Goal: Task Accomplishment & Management: Use online tool/utility

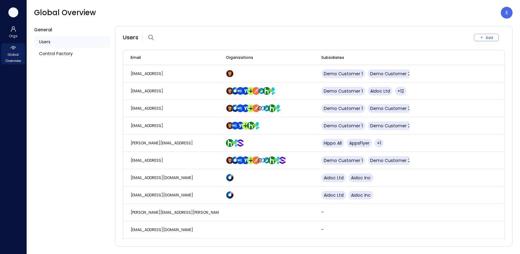
click at [15, 12] on icon "button" at bounding box center [13, 12] width 9 height 7
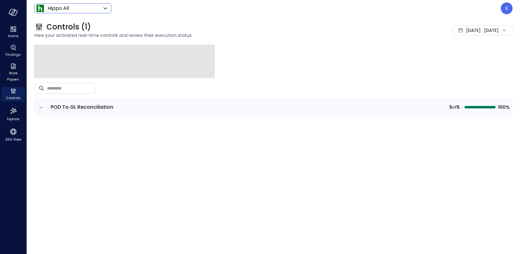
click at [66, 4] on body "Home Findings Work Papers Controls Explore 360 View Hippo All ******* ​ E Contr…" at bounding box center [260, 127] width 520 height 254
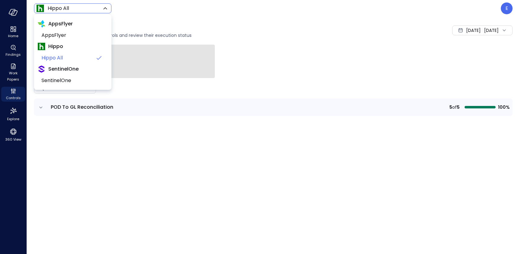
click at [504, 7] on div at bounding box center [260, 127] width 520 height 254
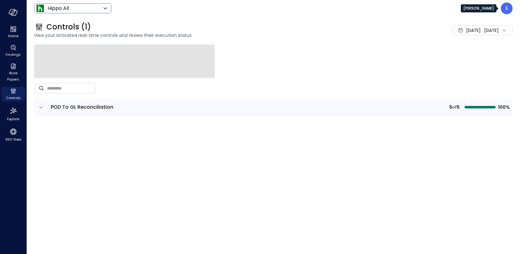
click at [505, 7] on div "E" at bounding box center [507, 8] width 12 height 12
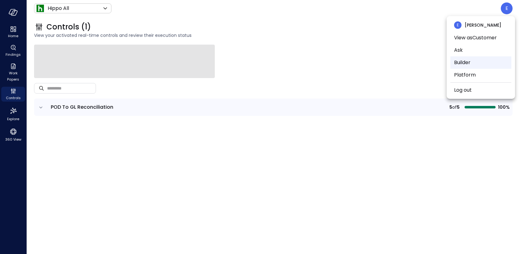
click at [480, 61] on li "Builder" at bounding box center [481, 62] width 61 height 12
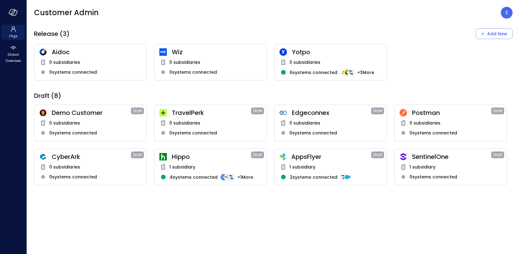
click at [221, 109] on span "TravelPerk" at bounding box center [211, 113] width 79 height 8
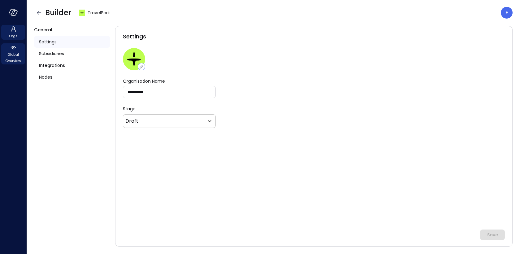
click at [13, 56] on span "Global Overview" at bounding box center [13, 57] width 19 height 12
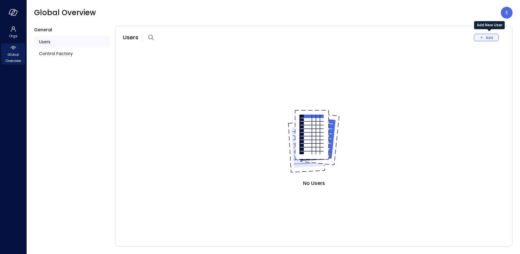
click at [484, 34] on button "Add" at bounding box center [486, 37] width 25 height 7
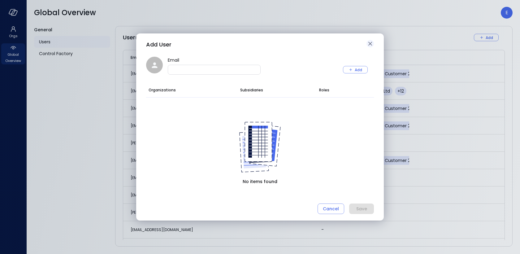
click at [370, 44] on icon "button" at bounding box center [370, 43] width 7 height 7
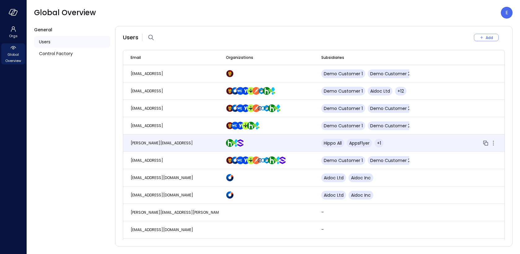
click at [167, 140] on span "[PERSON_NAME][EMAIL_ADDRESS]" at bounding box center [162, 142] width 62 height 5
click at [427, 141] on div at bounding box center [457, 142] width 81 height 7
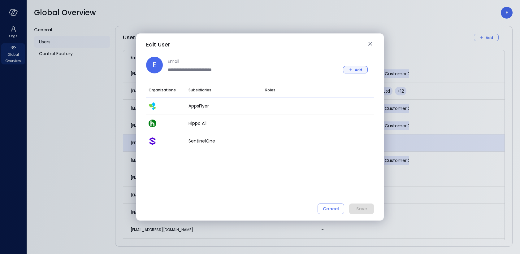
click at [355, 69] on button "Add" at bounding box center [355, 69] width 25 height 7
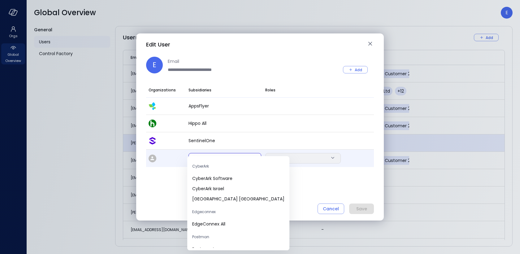
click at [223, 156] on body "Orgs Global Overview Global Overview E General Users Control Factory Users Add …" at bounding box center [260, 127] width 520 height 254
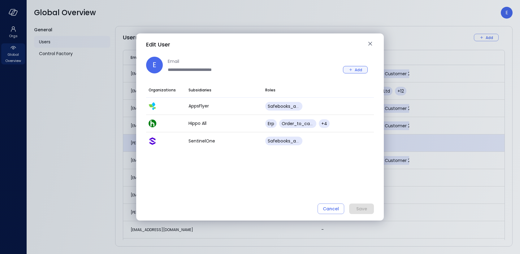
click at [357, 71] on div "Add" at bounding box center [358, 70] width 7 height 7
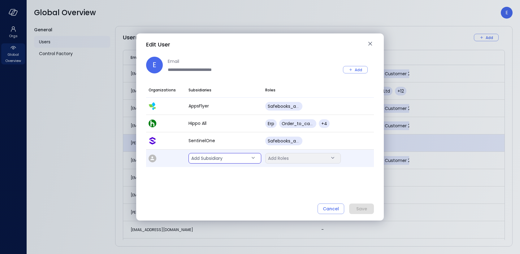
click at [252, 157] on body "Orgs Global Overview Global Overview E General Users Control Factory Users Add …" at bounding box center [260, 127] width 520 height 254
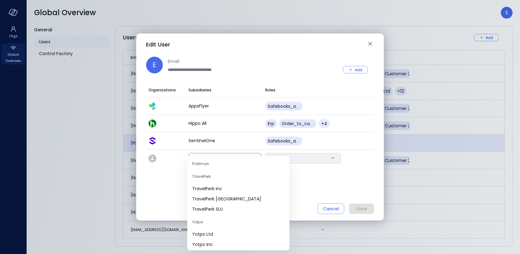
scroll to position [86, 0]
click at [223, 191] on span "TravelPerk Inc" at bounding box center [238, 188] width 92 height 7
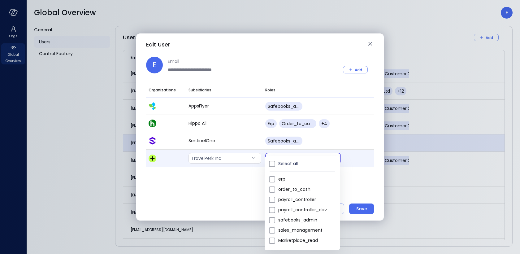
click at [285, 158] on body "Orgs Global Overview Global Overview E General Users Control Factory Users Add …" at bounding box center [260, 127] width 520 height 254
click at [290, 217] on span "safebooks_admin" at bounding box center [307, 220] width 57 height 7
type input "*"
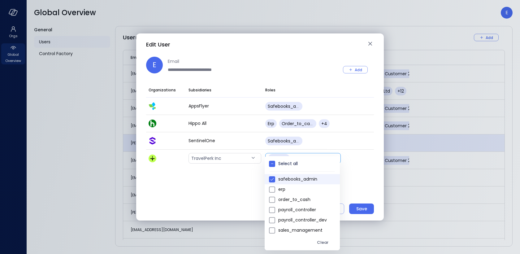
click at [358, 209] on div at bounding box center [260, 127] width 520 height 254
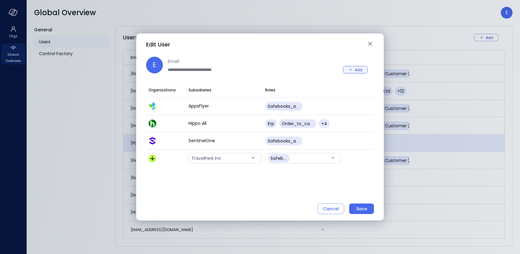
click at [351, 67] on icon "button" at bounding box center [351, 70] width 6 height 6
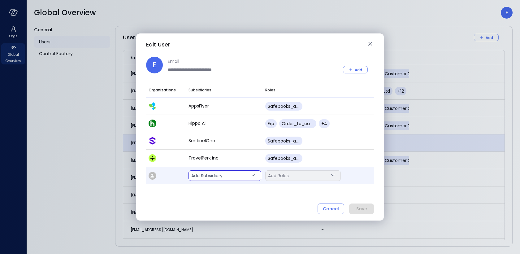
click at [235, 175] on body "Orgs Global Overview Global Overview E General Users Control Factory Users Add …" at bounding box center [260, 127] width 520 height 254
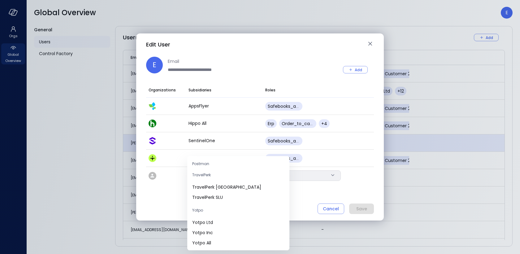
scroll to position [88, 0]
click at [226, 189] on span "TravelPerk [GEOGRAPHIC_DATA]" at bounding box center [238, 186] width 92 height 7
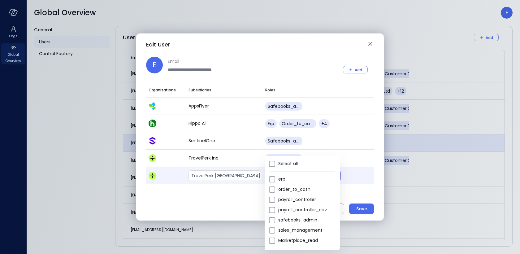
click at [282, 176] on body "Orgs Global Overview Global Overview E General Users Control Factory Users Add …" at bounding box center [260, 127] width 520 height 254
click at [289, 222] on span "safebooks_admin" at bounding box center [307, 220] width 57 height 7
type input "*"
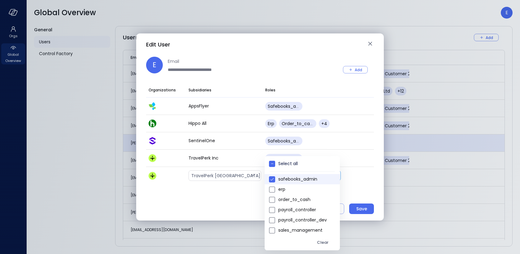
click at [361, 207] on div at bounding box center [260, 127] width 520 height 254
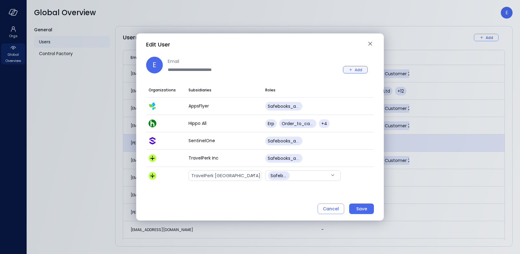
click at [349, 70] on icon "button" at bounding box center [351, 70] width 6 height 6
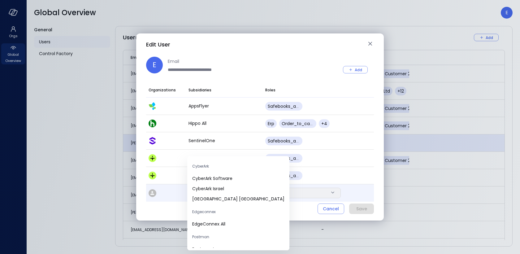
click at [234, 191] on body "Orgs Global Overview Global Overview E General Users Control Factory Users Add …" at bounding box center [260, 127] width 520 height 254
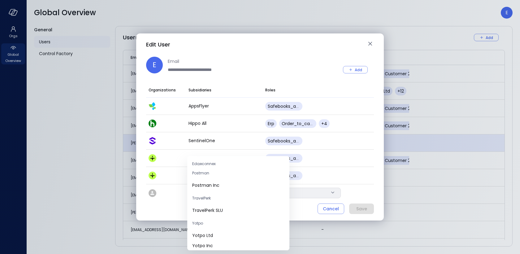
scroll to position [64, 0]
click at [230, 211] on span "TravelPerk SLU" at bounding box center [238, 210] width 92 height 7
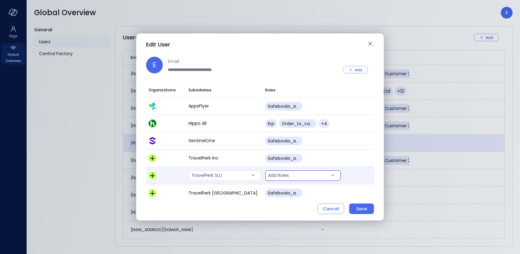
click at [306, 177] on body "Orgs Global Overview Global Overview E General Users Control Factory Users Add …" at bounding box center [260, 127] width 520 height 254
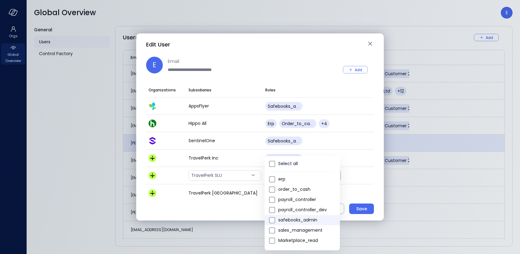
click at [307, 218] on span "safebooks_admin" at bounding box center [307, 220] width 57 height 7
type input "*"
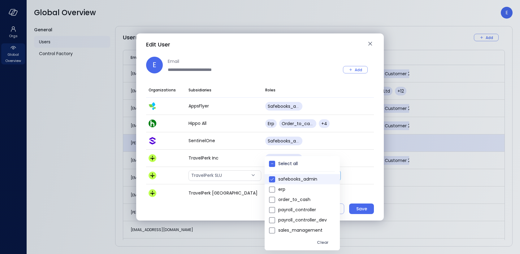
click at [358, 207] on div at bounding box center [260, 127] width 520 height 254
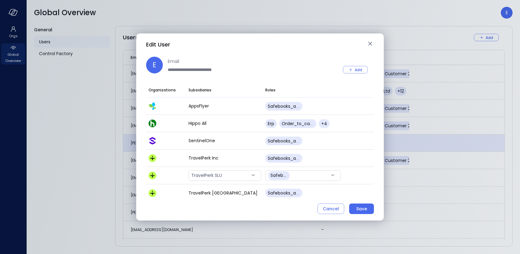
click at [358, 207] on div "Save" at bounding box center [362, 209] width 11 height 8
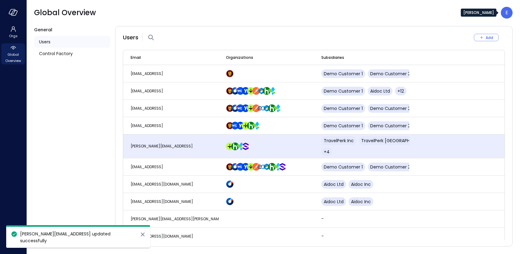
click at [508, 11] on p "E" at bounding box center [507, 12] width 3 height 7
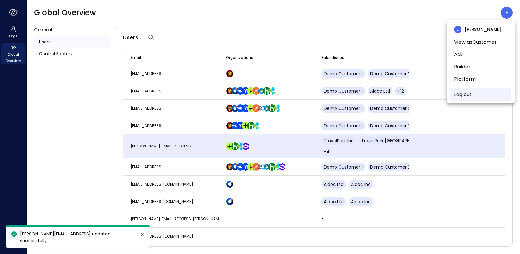
click at [480, 93] on li "Log out" at bounding box center [481, 94] width 61 height 12
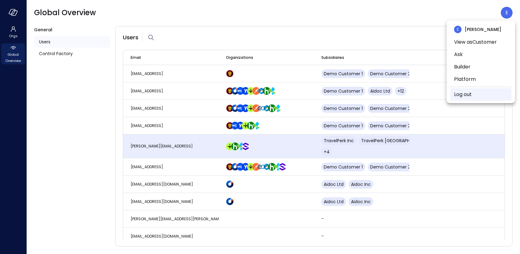
click at [480, 93] on li "Log out" at bounding box center [481, 94] width 61 height 12
click at [457, 92] on link "Log out" at bounding box center [463, 94] width 18 height 7
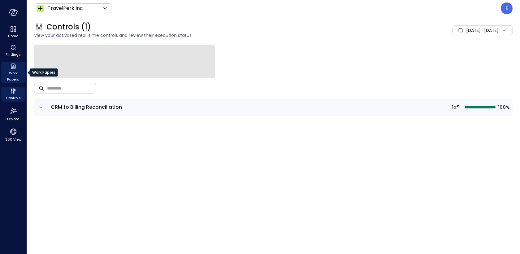
click at [13, 68] on icon "Work Papers" at bounding box center [13, 67] width 5 height 6
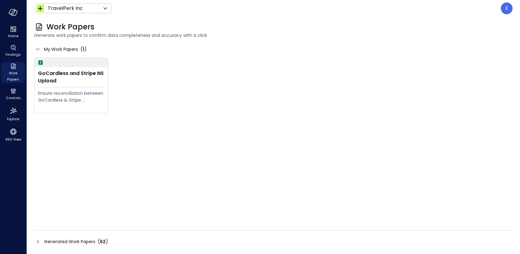
click at [73, 240] on span "Generated Work Papers" at bounding box center [69, 241] width 51 height 7
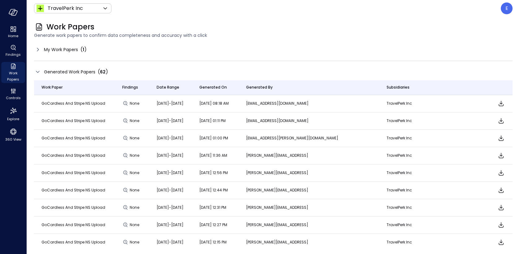
click at [66, 48] on span "My Work Papers" at bounding box center [61, 49] width 34 height 7
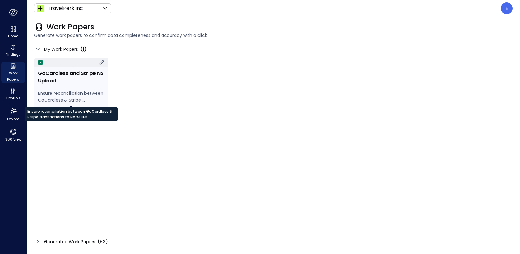
click at [85, 94] on div "Ensure reconciliation between GoCardless & Stripe transactions to NetSuite" at bounding box center [71, 97] width 66 height 14
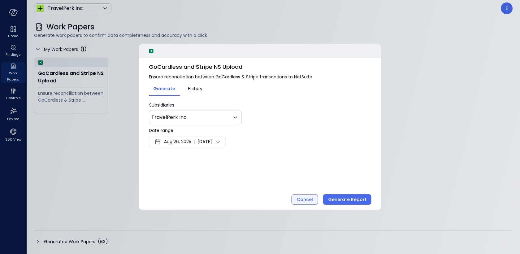
click at [302, 200] on div "Cancel" at bounding box center [305, 200] width 16 height 8
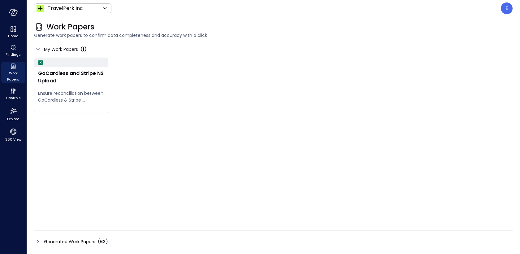
click at [86, 240] on span "Generated Work Papers" at bounding box center [69, 241] width 51 height 7
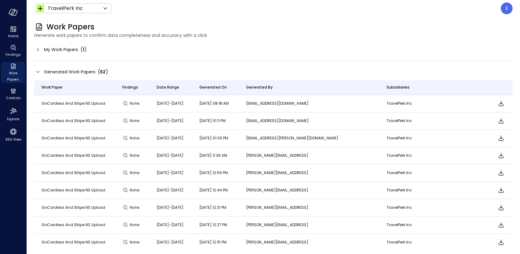
click at [55, 45] on div "My Work Papers ( 1 )" at bounding box center [273, 50] width 479 height 10
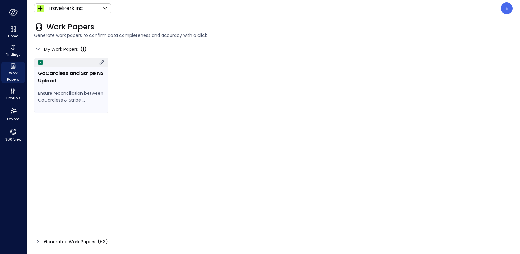
click at [60, 88] on div "GoCardless and Stripe NS Upload Ensure reconciliation between GoCardless & Stri…" at bounding box center [71, 90] width 74 height 46
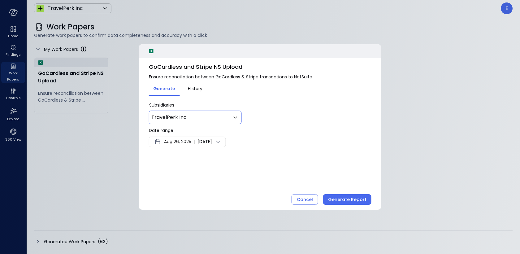
click at [207, 117] on body "Home Findings Work Papers Controls Explore 360 View TravelPerk Inc ****** ​ E W…" at bounding box center [260, 127] width 520 height 254
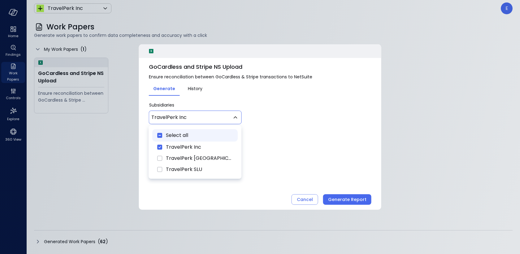
click at [186, 137] on span "Select all" at bounding box center [177, 135] width 22 height 7
type input "********"
click at [351, 144] on div at bounding box center [260, 127] width 520 height 254
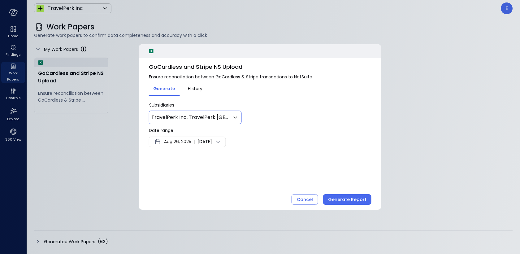
click at [173, 143] on span "Aug 26, 2025" at bounding box center [177, 141] width 27 height 7
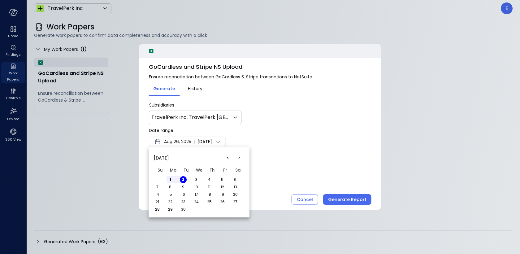
click at [228, 160] on button "<" at bounding box center [227, 157] width 11 height 11
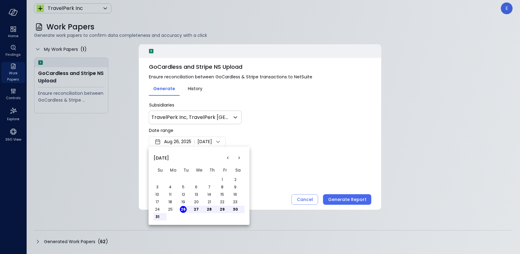
click at [221, 178] on button "1" at bounding box center [222, 179] width 7 height 7
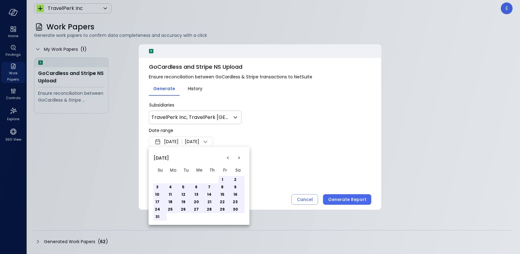
click at [159, 216] on button "31" at bounding box center [157, 216] width 7 height 7
click at [160, 219] on td "31" at bounding box center [160, 216] width 13 height 7
click at [158, 218] on button "31" at bounding box center [157, 216] width 7 height 7
click at [243, 207] on td "30" at bounding box center [238, 209] width 13 height 7
click at [244, 146] on div at bounding box center [260, 127] width 520 height 254
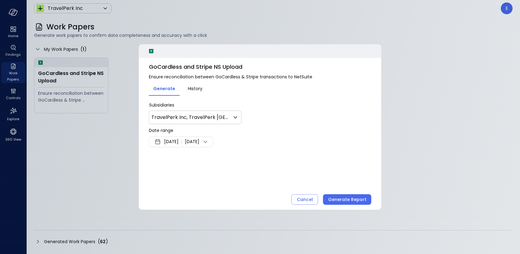
click at [200, 141] on span "[DATE]" at bounding box center [192, 141] width 15 height 7
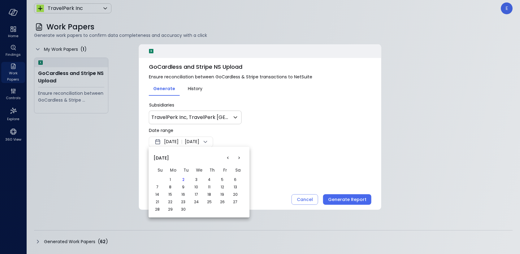
click at [170, 177] on button "1" at bounding box center [170, 179] width 7 height 7
click at [274, 142] on div at bounding box center [260, 127] width 520 height 254
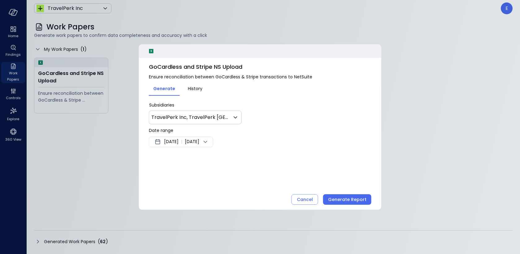
click at [178, 143] on span "[DATE]" at bounding box center [171, 141] width 15 height 7
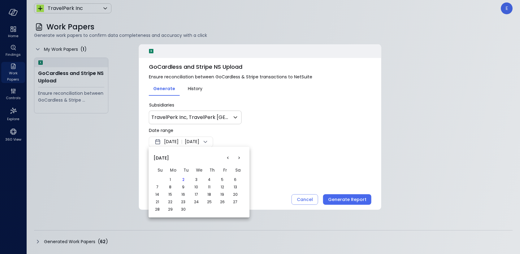
click at [228, 156] on button "<" at bounding box center [227, 157] width 11 height 11
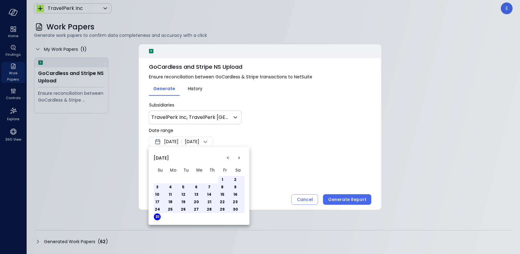
click at [234, 178] on button "2" at bounding box center [235, 179] width 7 height 7
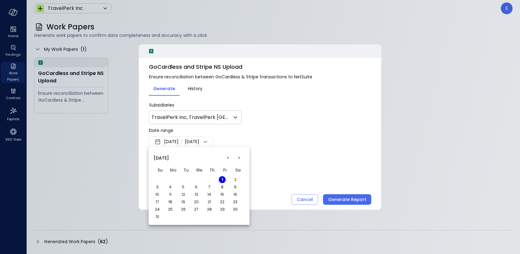
click at [178, 142] on div at bounding box center [260, 127] width 520 height 254
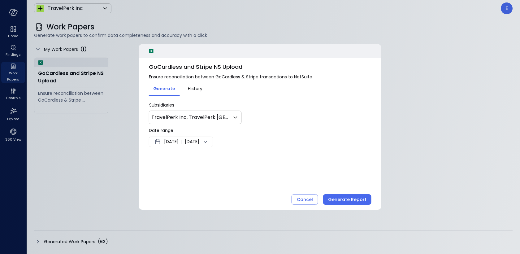
click at [178, 142] on span "[DATE]" at bounding box center [171, 141] width 15 height 7
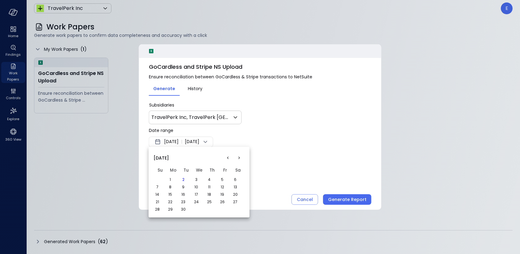
click at [228, 160] on button "<" at bounding box center [227, 157] width 11 height 11
click at [222, 179] on button "1" at bounding box center [222, 179] width 7 height 7
click at [239, 157] on button ">" at bounding box center [239, 157] width 11 height 11
click at [169, 180] on button "1" at bounding box center [170, 179] width 7 height 7
click at [263, 173] on div at bounding box center [260, 127] width 520 height 254
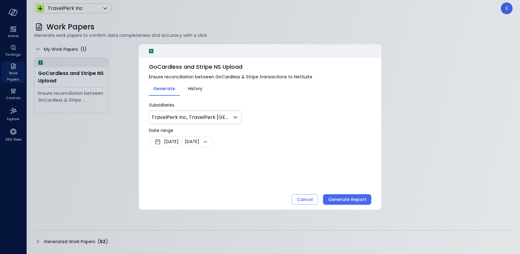
click at [160, 142] on icon at bounding box center [158, 141] width 5 height 5
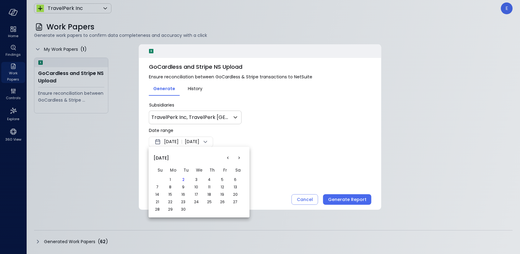
click at [228, 159] on button "<" at bounding box center [227, 157] width 11 height 11
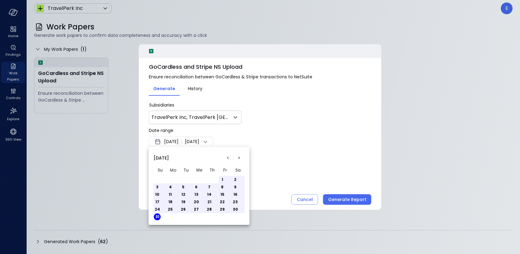
click at [212, 178] on table "Su Mo Tu We Th Fr Sa 1 2 3 4 5 6 7 8 9 10 11 12 13 14 15 16 17 18 19 20 21 22 2…" at bounding box center [199, 193] width 91 height 56
click at [227, 158] on button "<" at bounding box center [227, 157] width 11 height 11
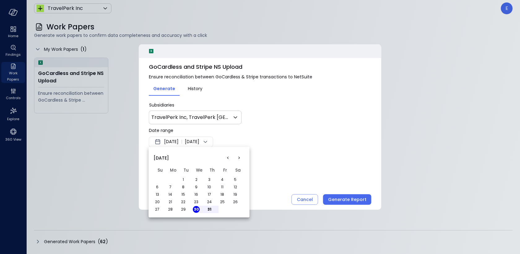
click at [214, 210] on td "31" at bounding box center [212, 209] width 13 height 7
click at [211, 210] on button "31" at bounding box center [209, 209] width 7 height 7
click at [239, 156] on button ">" at bounding box center [239, 157] width 11 height 11
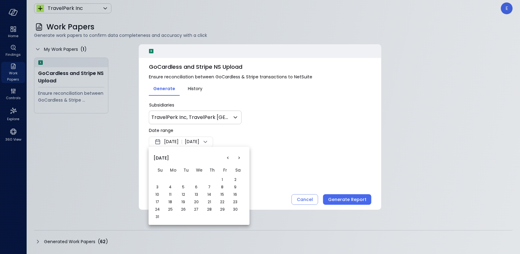
click at [221, 178] on button "1" at bounding box center [222, 179] width 7 height 7
click at [236, 178] on button "2" at bounding box center [235, 179] width 7 height 7
click at [156, 186] on button "3" at bounding box center [157, 187] width 7 height 7
click at [170, 186] on button "4" at bounding box center [170, 187] width 7 height 7
click at [180, 188] on td "5" at bounding box center [186, 186] width 13 height 7
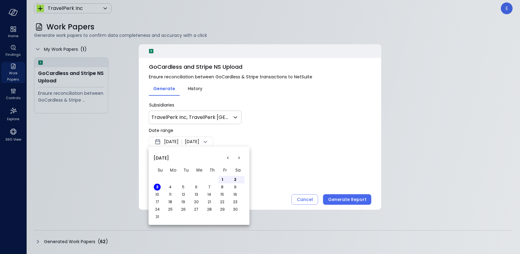
click at [184, 187] on button "5" at bounding box center [183, 187] width 7 height 7
click at [194, 187] on button "6" at bounding box center [196, 187] width 7 height 7
click at [209, 187] on button "7" at bounding box center [209, 187] width 7 height 7
click at [237, 186] on button "9" at bounding box center [235, 187] width 7 height 7
click at [237, 208] on button "30" at bounding box center [235, 209] width 7 height 7
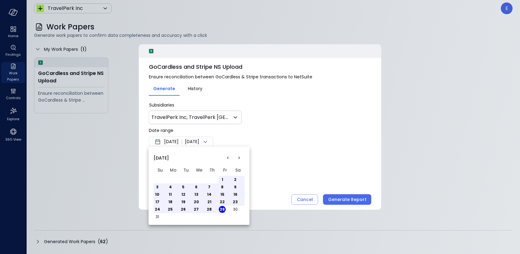
click at [237, 155] on button ">" at bounding box center [239, 157] width 11 height 11
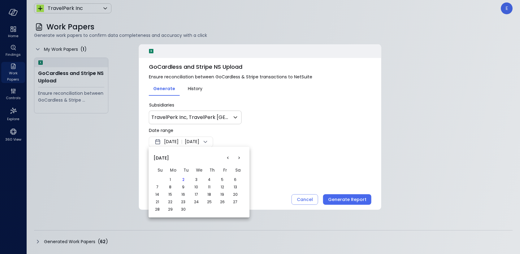
click at [173, 178] on button "1" at bounding box center [170, 179] width 7 height 7
click at [159, 141] on div at bounding box center [260, 127] width 520 height 254
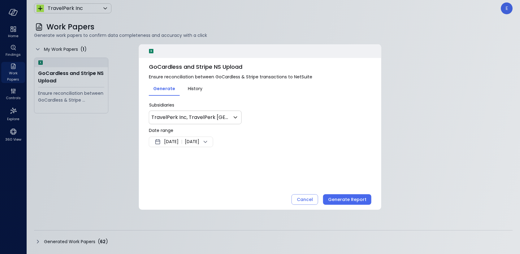
click at [162, 141] on div "[DATE] | [DATE]" at bounding box center [181, 142] width 64 height 11
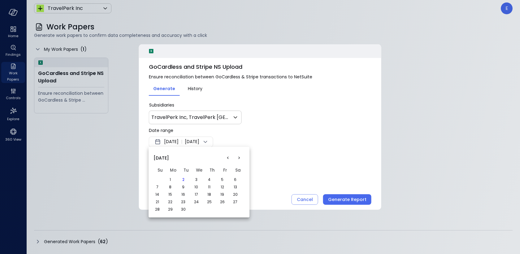
click at [228, 158] on button "<" at bounding box center [227, 157] width 11 height 11
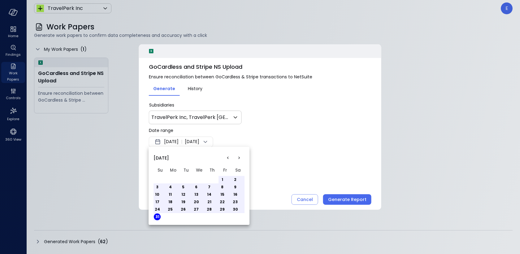
click at [220, 179] on button "1" at bounding box center [222, 179] width 7 height 7
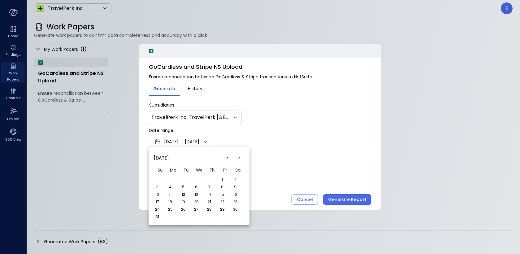
click at [167, 141] on div at bounding box center [260, 127] width 520 height 254
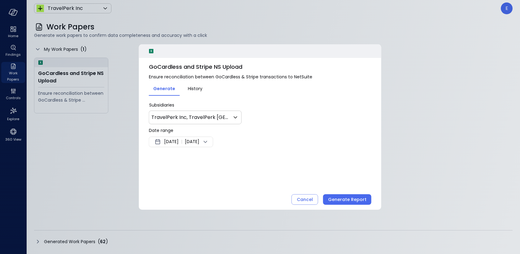
click at [172, 142] on span "[DATE]" at bounding box center [171, 141] width 15 height 7
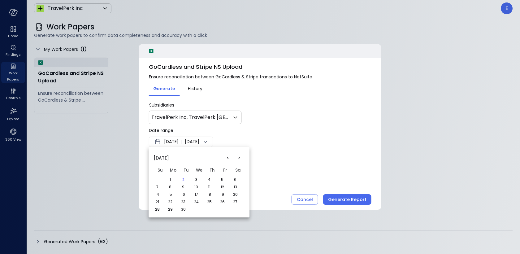
click at [228, 157] on button "<" at bounding box center [227, 157] width 11 height 11
click at [186, 141] on div at bounding box center [260, 127] width 520 height 254
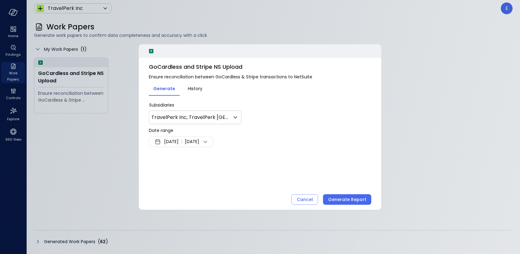
click at [179, 141] on span "[DATE]" at bounding box center [171, 141] width 15 height 7
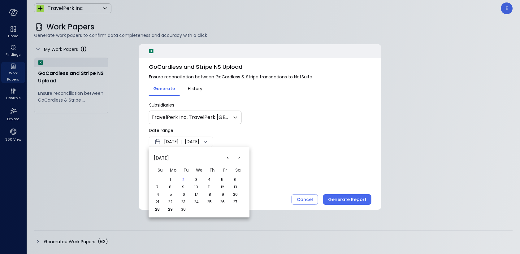
click at [227, 158] on button "<" at bounding box center [227, 157] width 11 height 11
click at [224, 181] on button "1" at bounding box center [222, 179] width 7 height 7
click at [234, 180] on button "2" at bounding box center [235, 179] width 7 height 7
click at [232, 185] on td "9" at bounding box center [238, 186] width 13 height 7
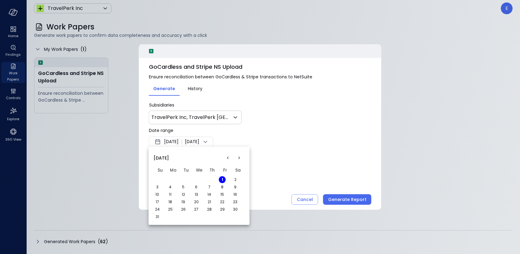
click at [230, 186] on td "8" at bounding box center [225, 186] width 13 height 7
click at [224, 188] on button "8" at bounding box center [222, 187] width 7 height 7
click at [223, 196] on button "15" at bounding box center [222, 194] width 7 height 7
click at [221, 207] on button "29" at bounding box center [222, 209] width 7 height 7
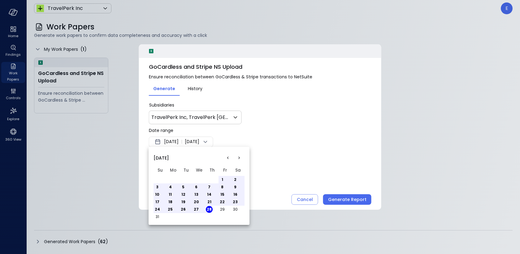
click at [237, 209] on button "30" at bounding box center [235, 209] width 7 height 7
click at [309, 201] on div at bounding box center [260, 127] width 520 height 254
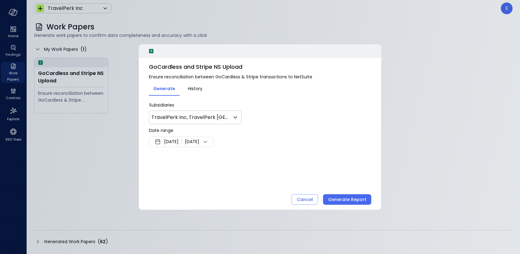
click at [252, 97] on div "* Subsidiaries TravelPerk Inc, TravelPerk [GEOGRAPHIC_DATA], TravelPerk SLU ***…" at bounding box center [260, 129] width 223 height 67
click at [199, 184] on div "GoCardless and Stripe NS Upload Ensure reconciliation between GoCardless & Stri…" at bounding box center [260, 126] width 243 height 165
click at [158, 132] on span "Date range" at bounding box center [161, 130] width 24 height 6
click at [158, 140] on icon at bounding box center [157, 141] width 7 height 7
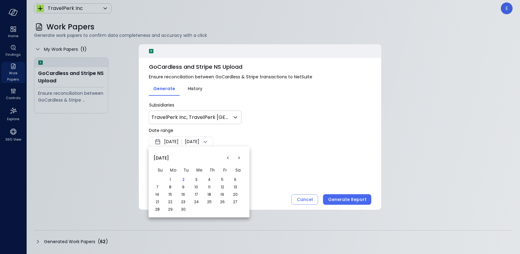
click at [309, 201] on div at bounding box center [260, 127] width 520 height 254
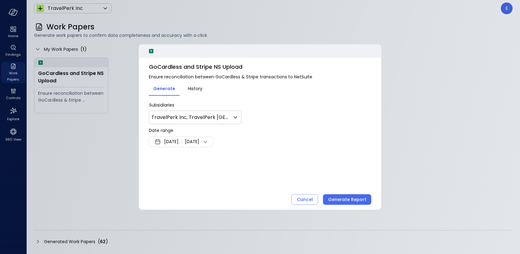
click at [309, 201] on div "Cancel" at bounding box center [305, 200] width 16 height 8
